Goal: Task Accomplishment & Management: Use online tool/utility

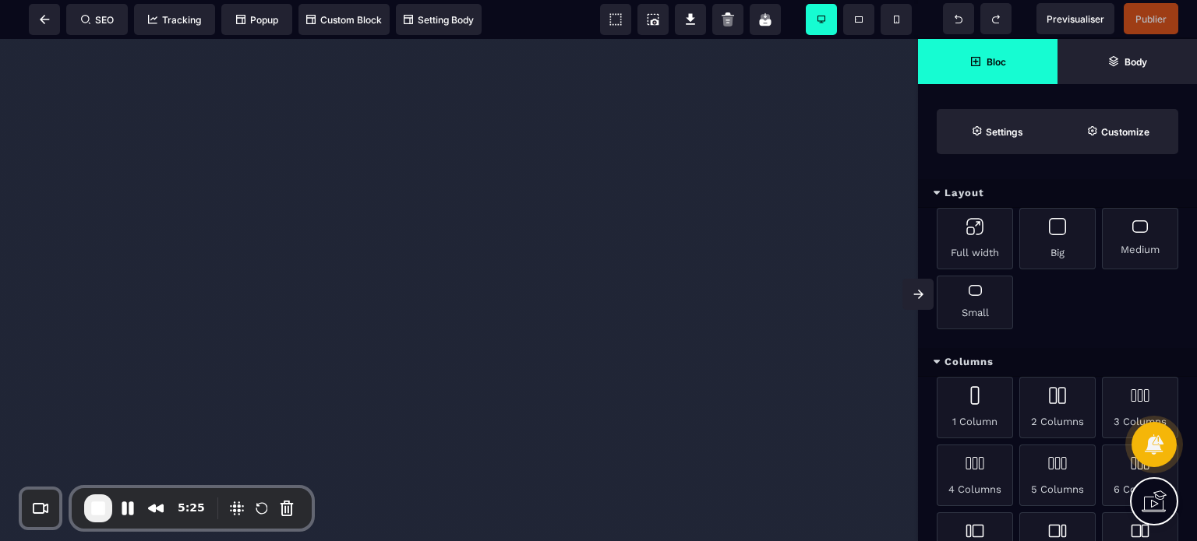
click at [913, 297] on icon at bounding box center [918, 294] width 10 height 9
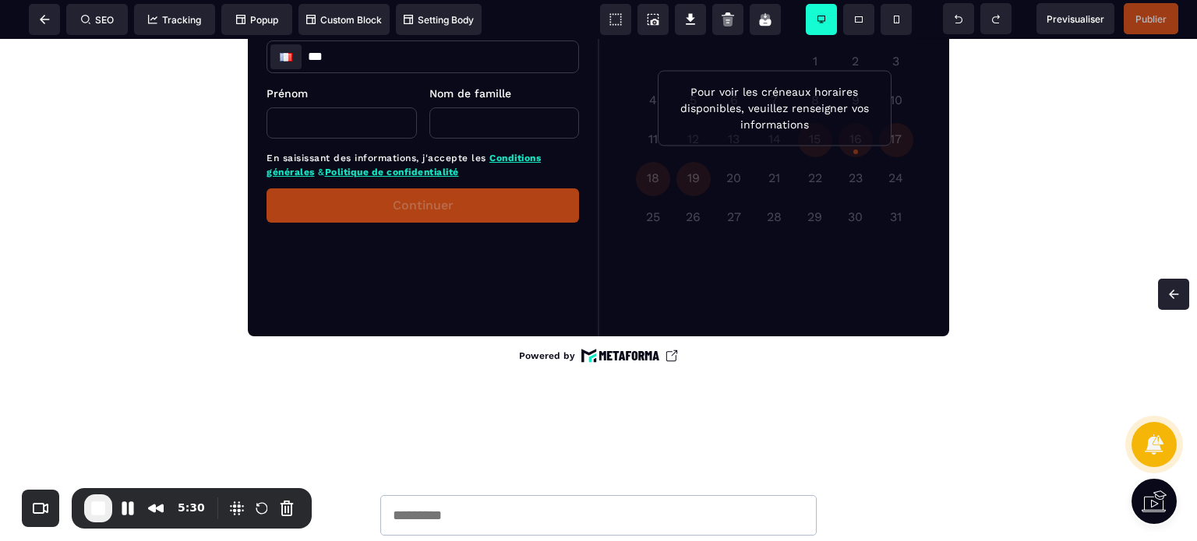
scroll to position [3615, 0]
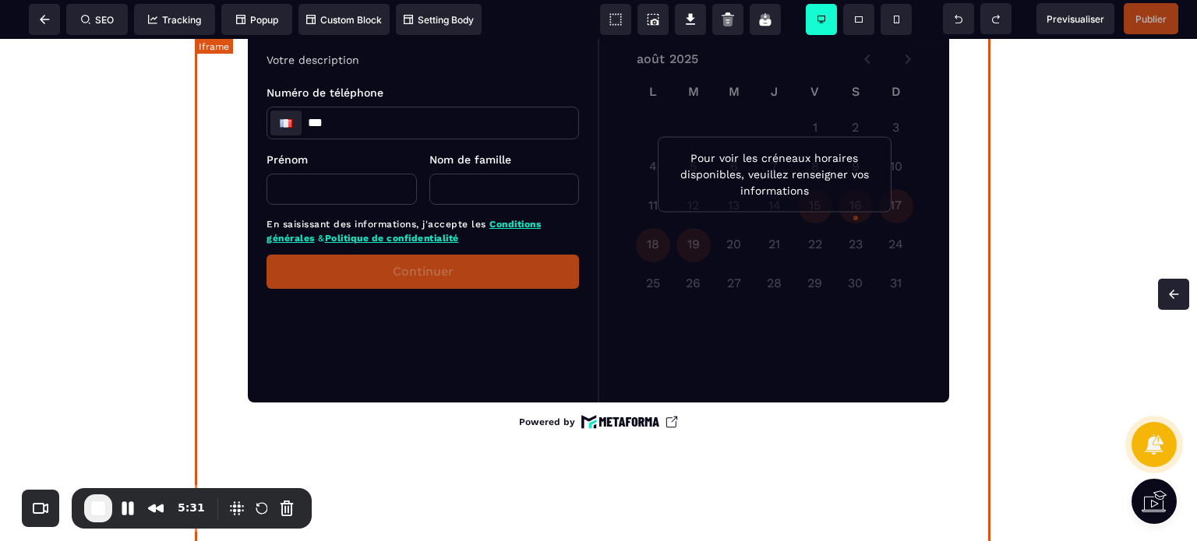
click at [882, 86] on div at bounding box center [598, 191] width 807 height 623
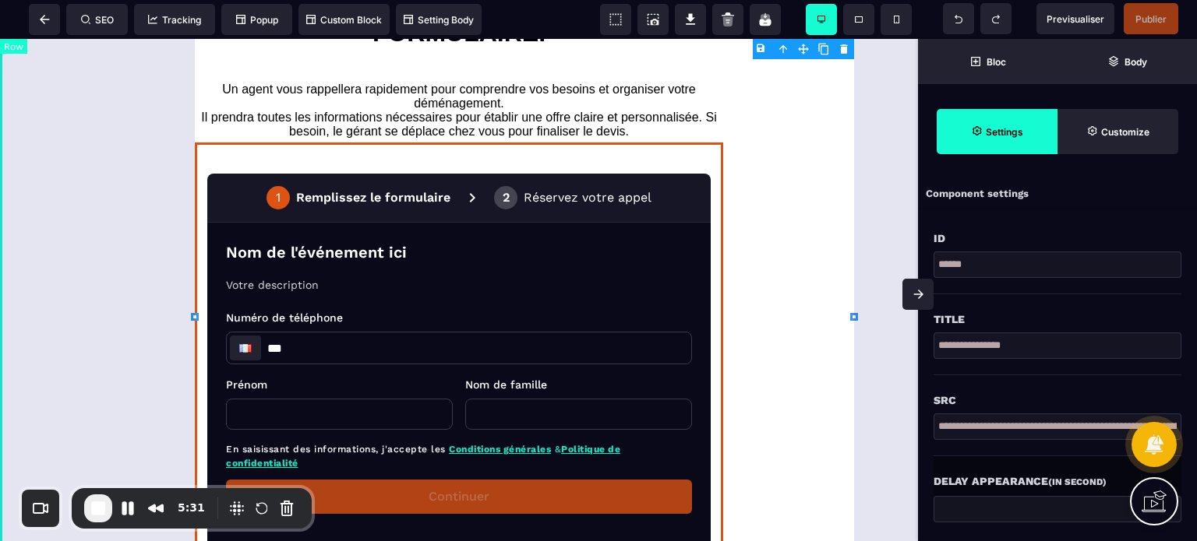
scroll to position [4090, 0]
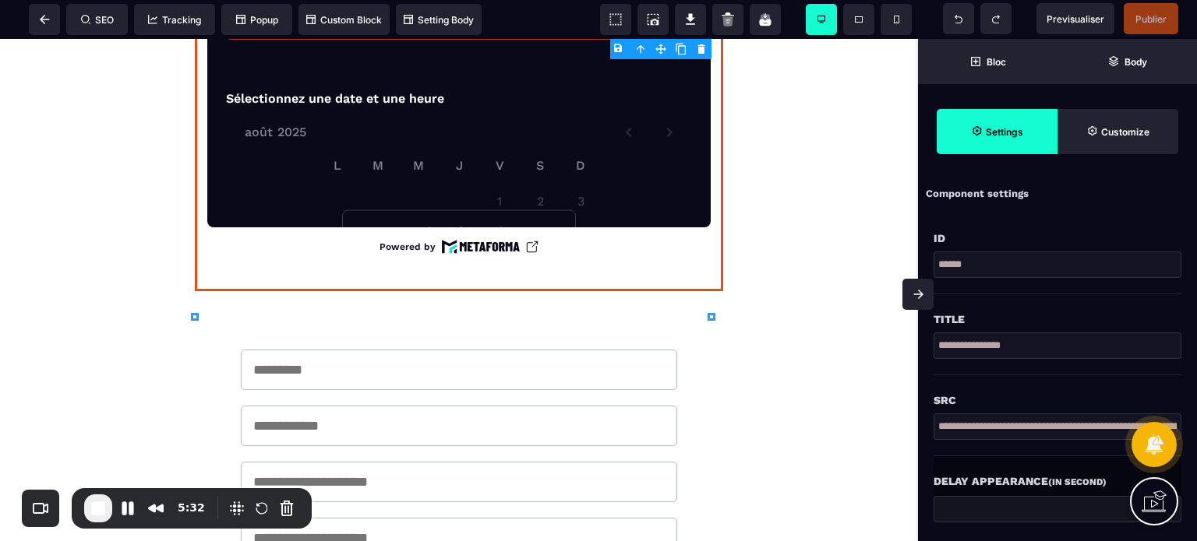
click at [701, 54] on body "B I U S A ******* Iframe SEO Tracking" at bounding box center [598, 270] width 1197 height 541
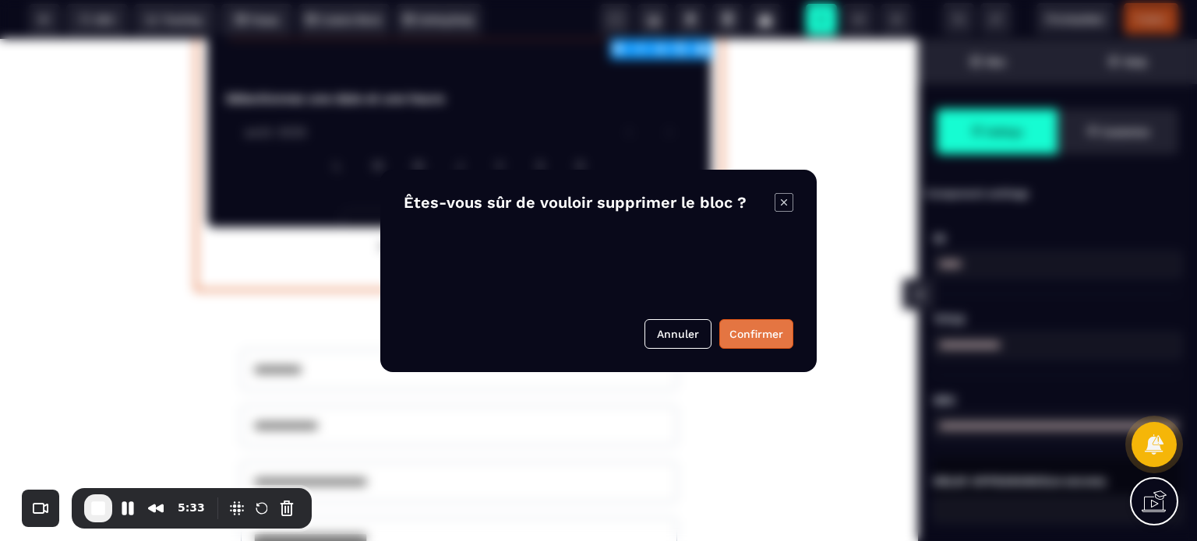
click at [735, 335] on button "Confirmer" at bounding box center [756, 334] width 74 height 30
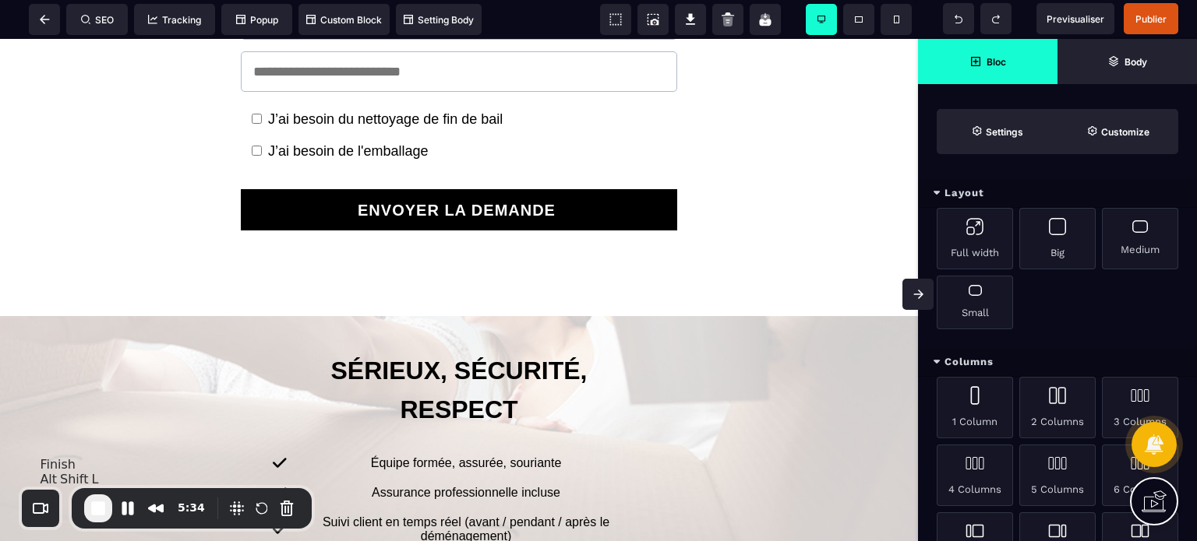
click at [99, 509] on span "End Recording" at bounding box center [98, 508] width 19 height 19
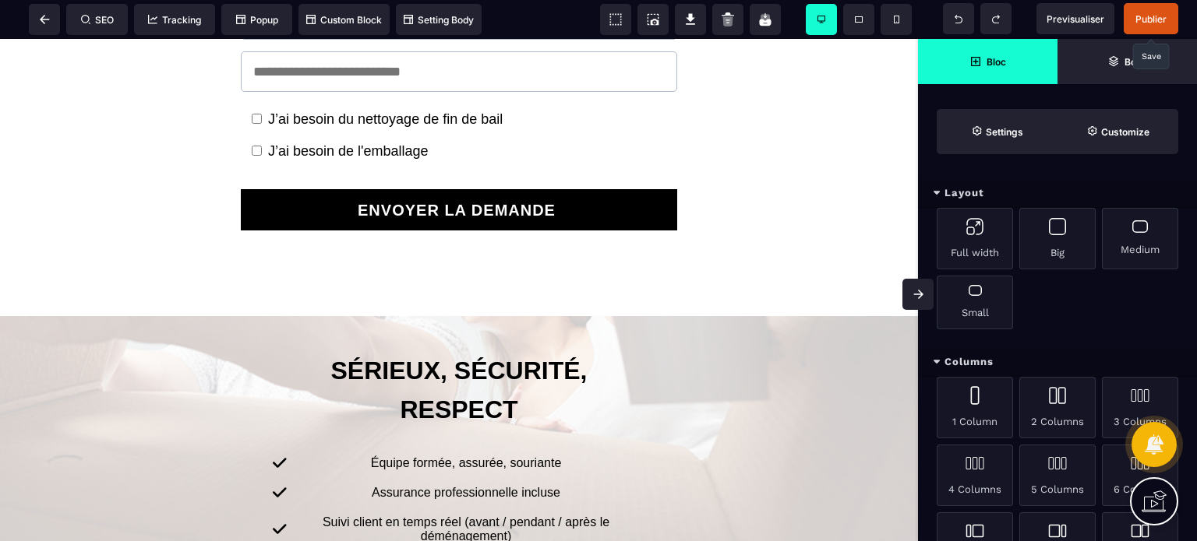
click at [1148, 16] on span "Publier" at bounding box center [1150, 19] width 31 height 12
click at [50, 25] on span at bounding box center [44, 19] width 31 height 31
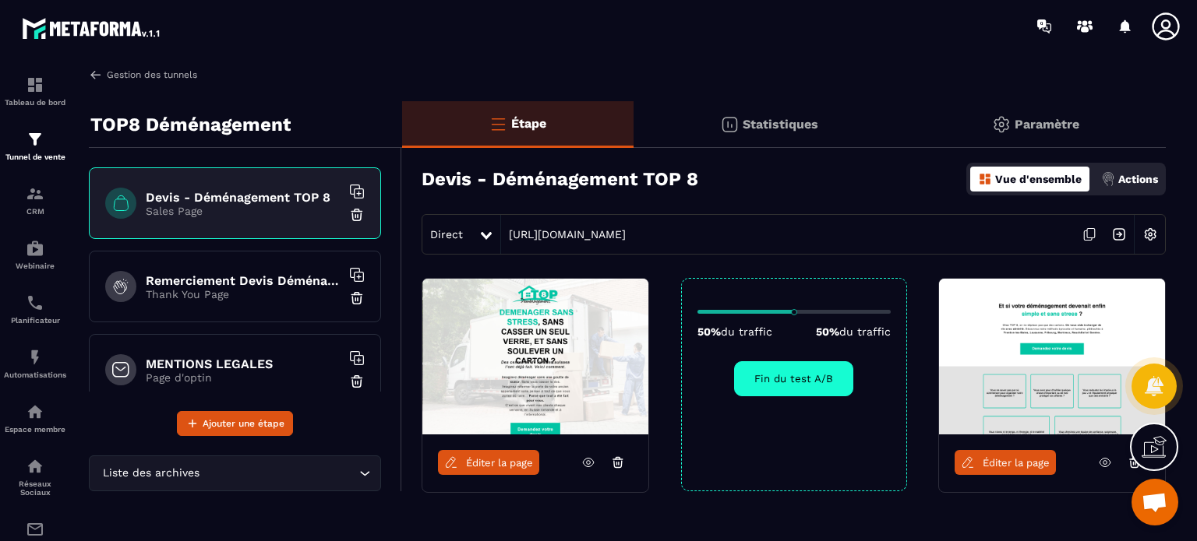
click at [115, 69] on link "Gestion des tunnels" at bounding box center [143, 75] width 108 height 14
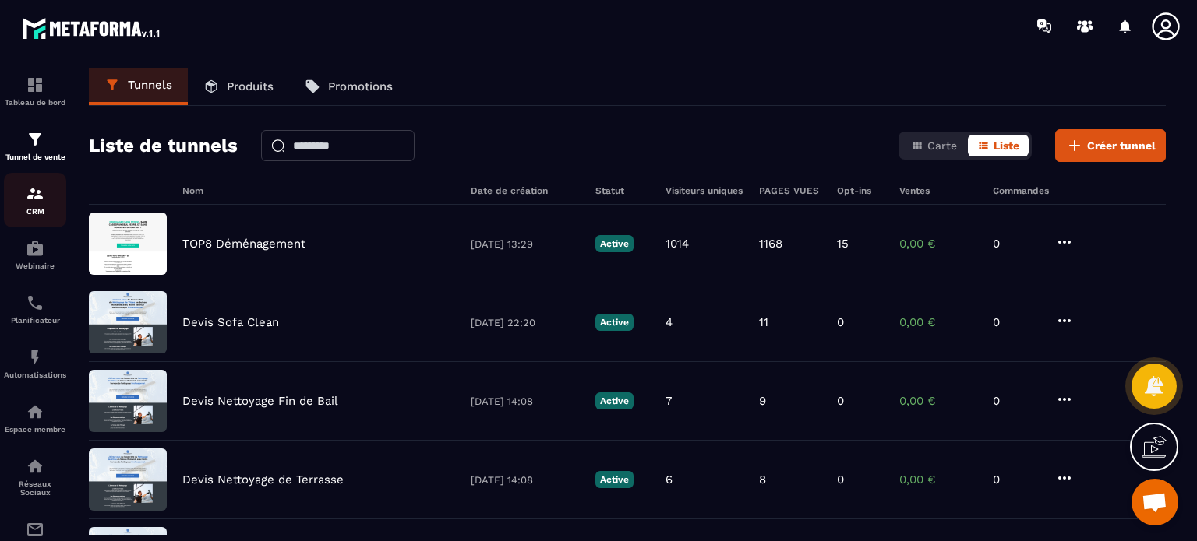
click at [32, 198] on img at bounding box center [35, 194] width 19 height 19
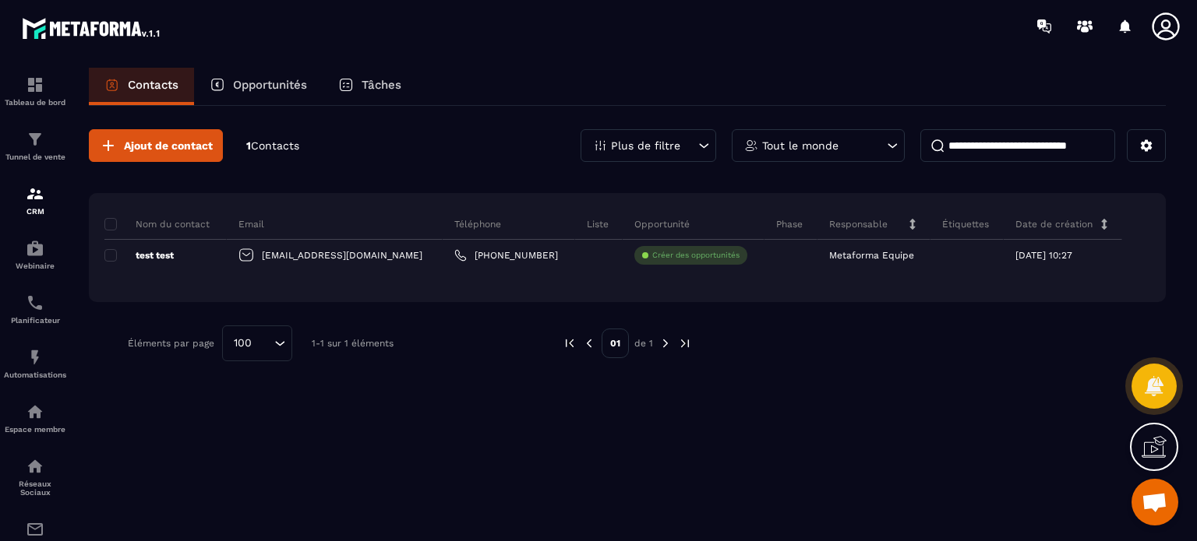
click at [355, 100] on div "Tâches" at bounding box center [369, 86] width 94 height 37
